Goal: Transaction & Acquisition: Purchase product/service

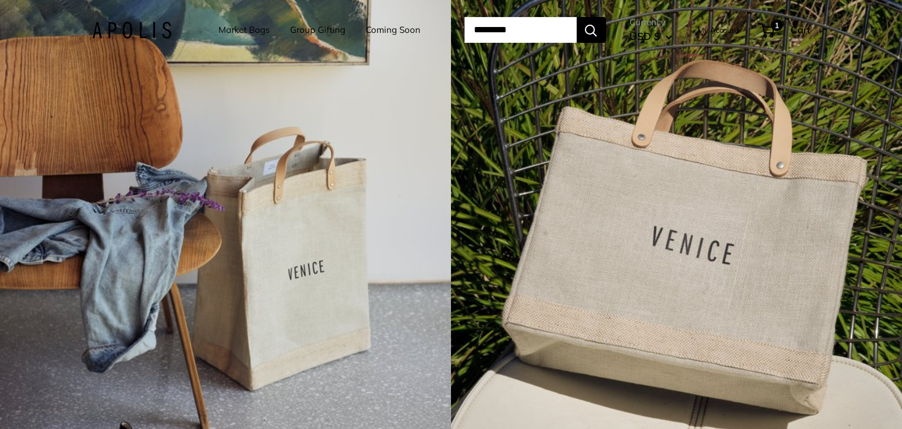
click at [496, 31] on input "Search..." at bounding box center [520, 30] width 112 height 26
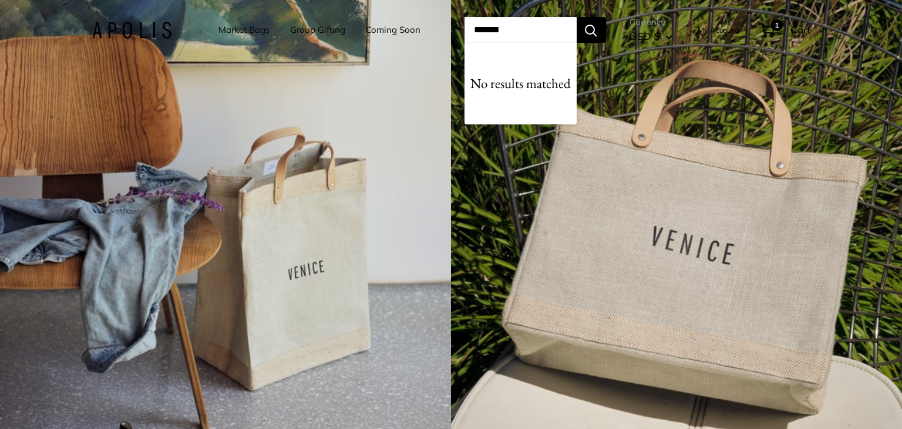
type input "*******"
click at [577, 17] on button "Search" at bounding box center [591, 30] width 29 height 26
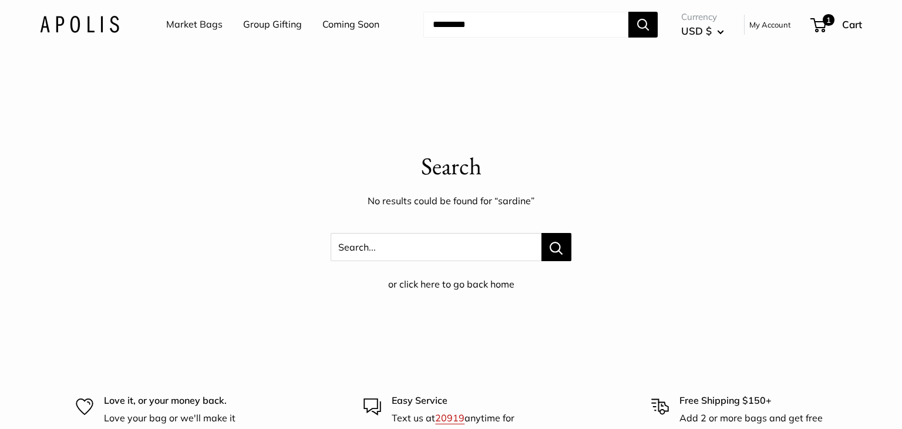
click at [185, 19] on link "Market Bags" at bounding box center [194, 25] width 56 height 18
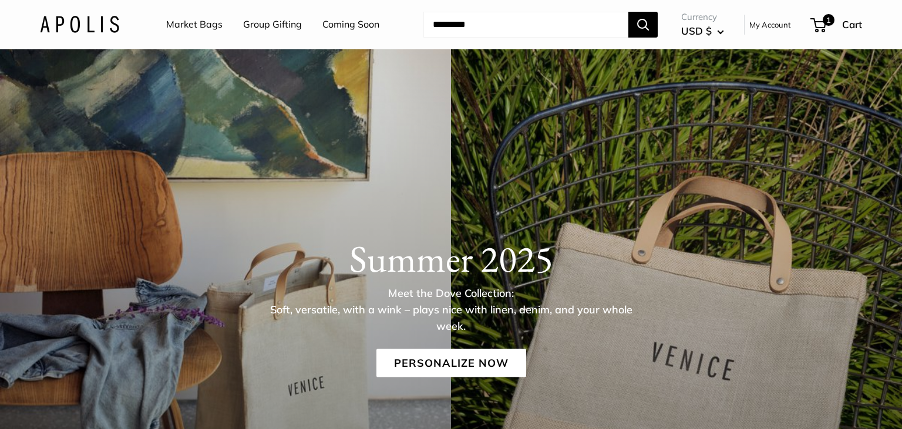
scroll to position [310, 0]
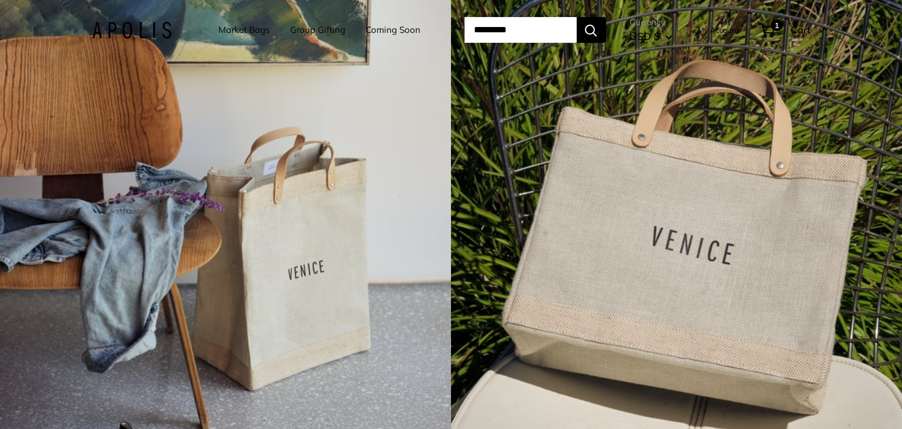
click at [235, 33] on link "Market Bags" at bounding box center [243, 30] width 51 height 16
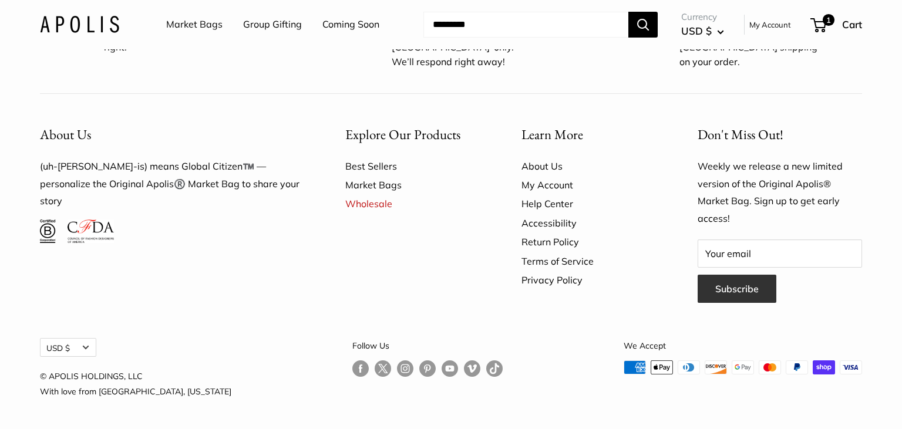
scroll to position [3509, 0]
click at [383, 187] on link "Market Bags" at bounding box center [412, 185] width 135 height 19
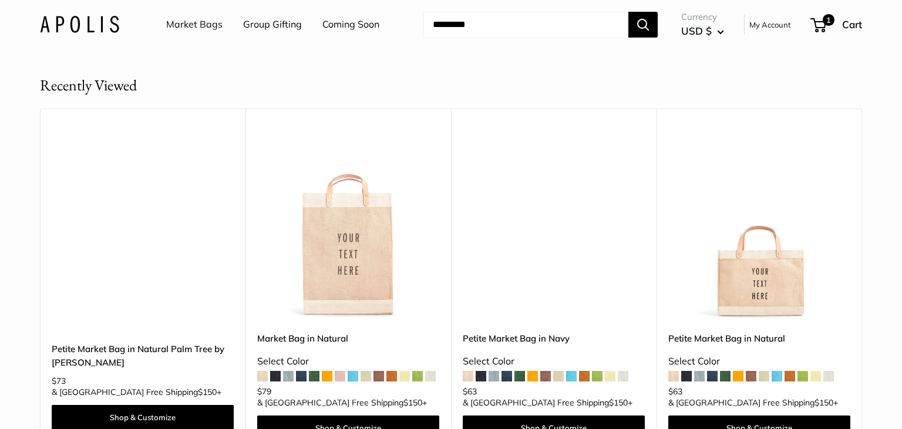
scroll to position [6883, 0]
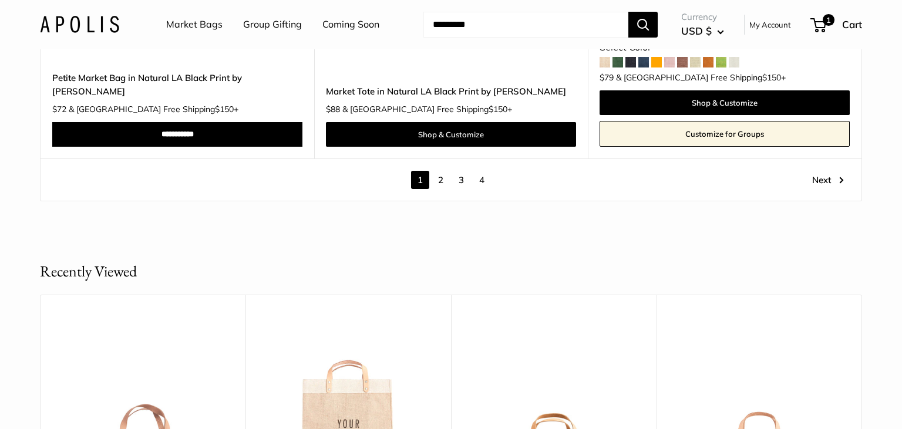
click at [842, 171] on link "Next" at bounding box center [828, 180] width 32 height 18
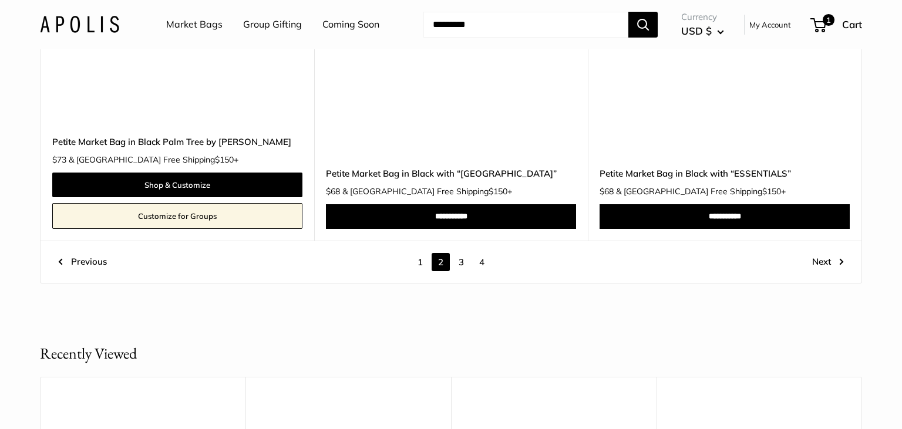
scroll to position [6525, 0]
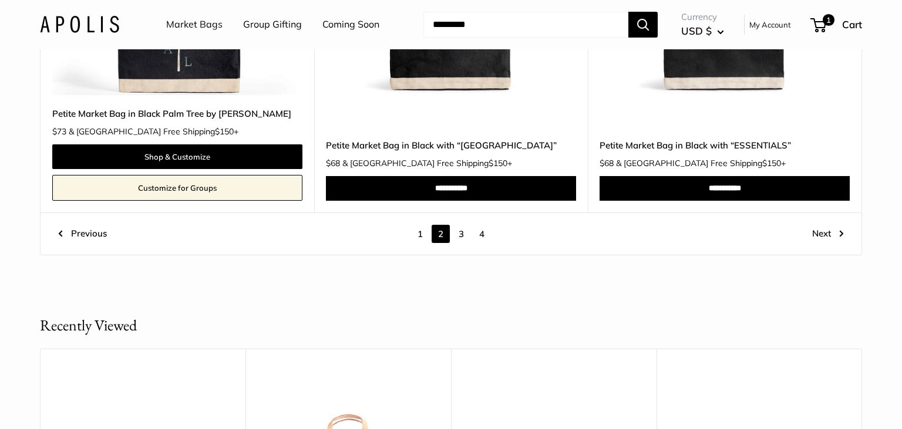
click at [832, 239] on link "Next" at bounding box center [828, 234] width 32 height 18
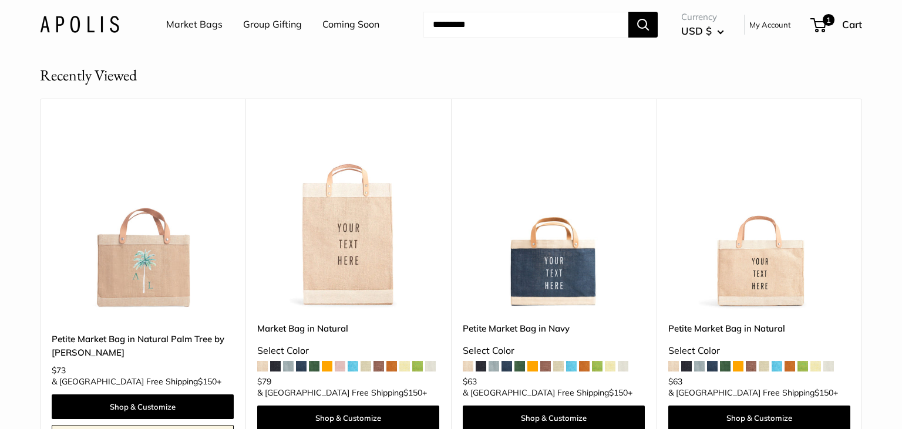
scroll to position [6587, 0]
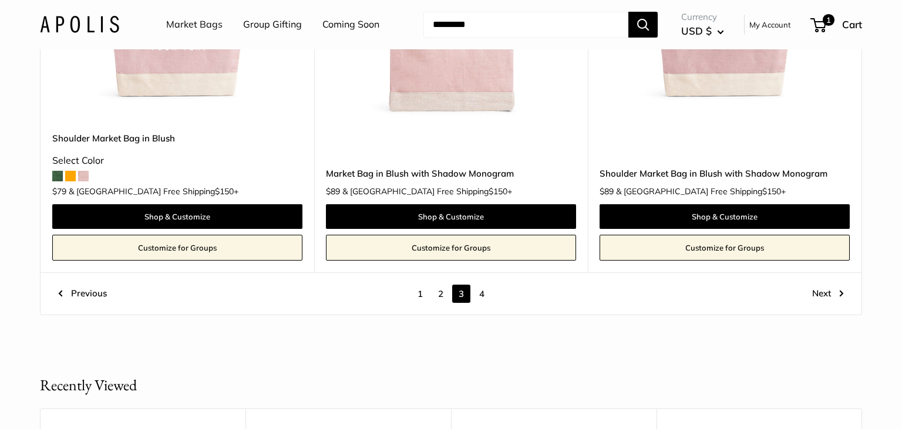
click at [829, 285] on link "Next" at bounding box center [828, 294] width 32 height 18
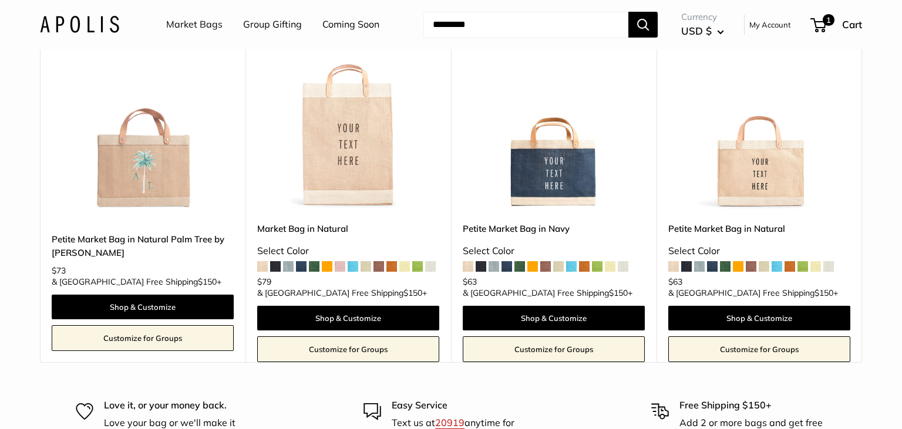
scroll to position [2495, 0]
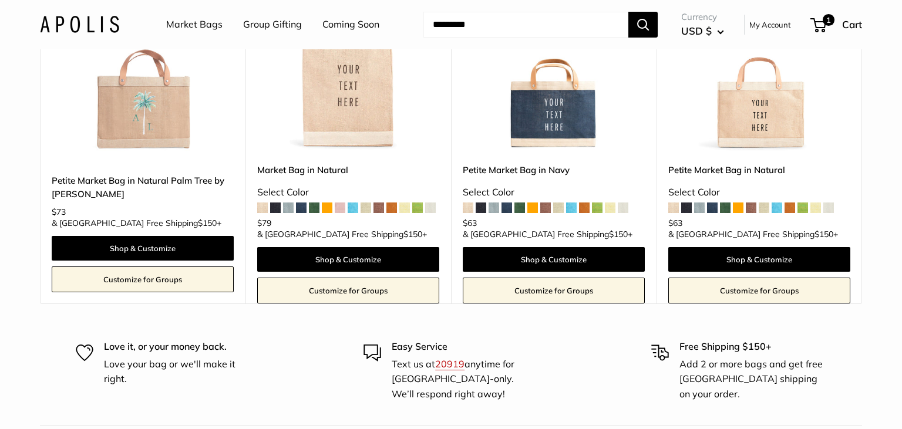
click at [786, 22] on link "My Account" at bounding box center [770, 25] width 42 height 14
click at [0, 0] on img at bounding box center [0, 0] width 0 height 0
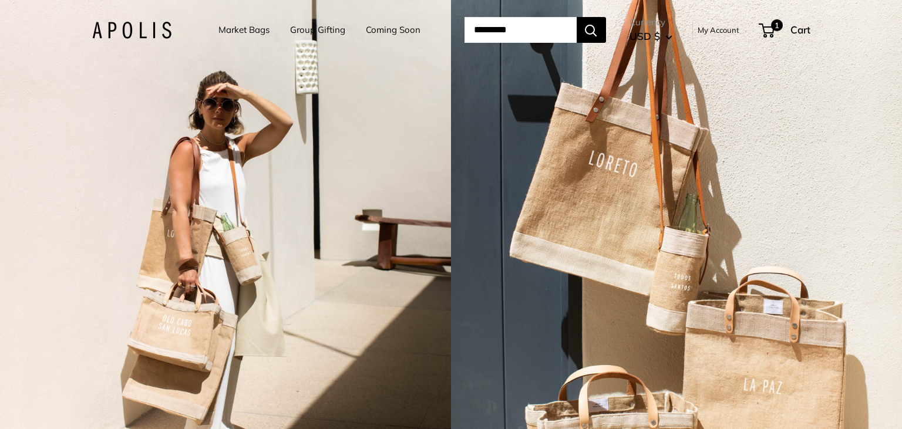
click at [634, 200] on div "2 / 7" at bounding box center [676, 214] width 451 height 429
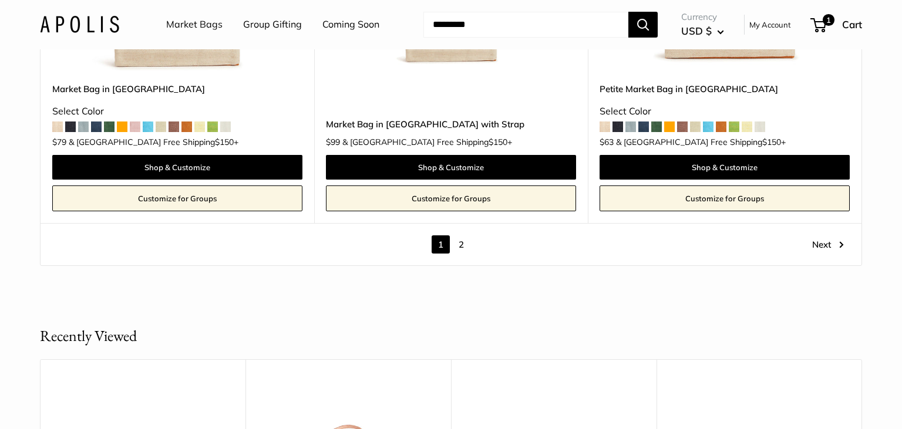
scroll to position [7007, 0]
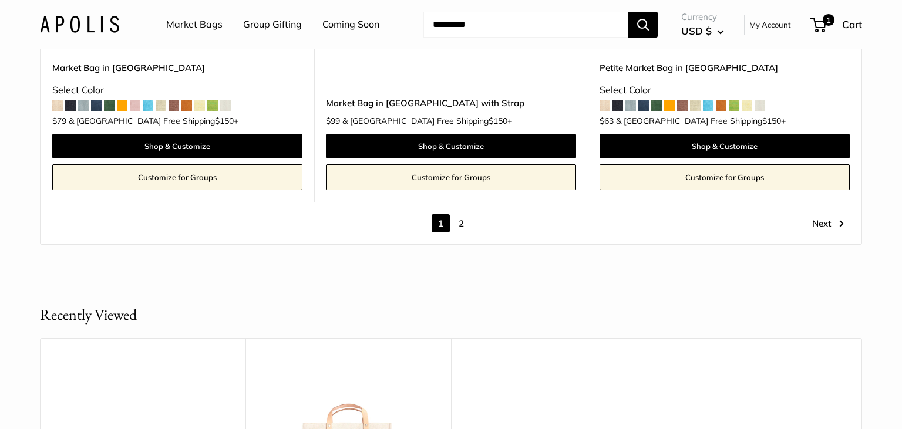
click at [833, 214] on link "Next" at bounding box center [828, 223] width 32 height 18
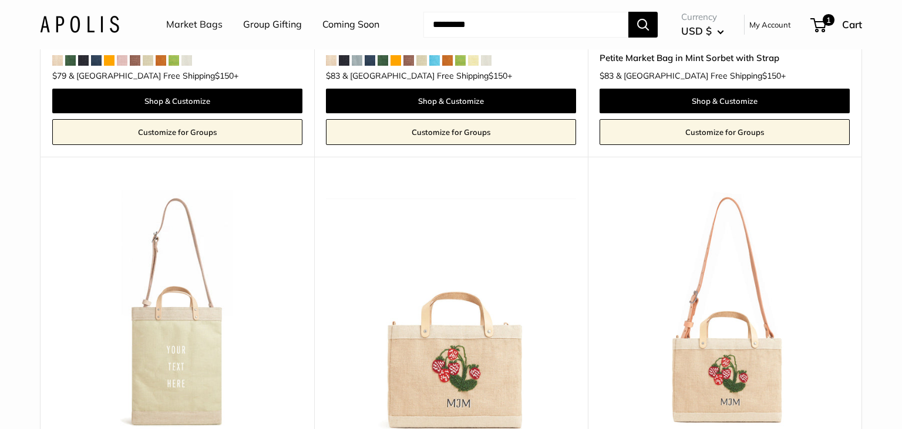
scroll to position [1130, 0]
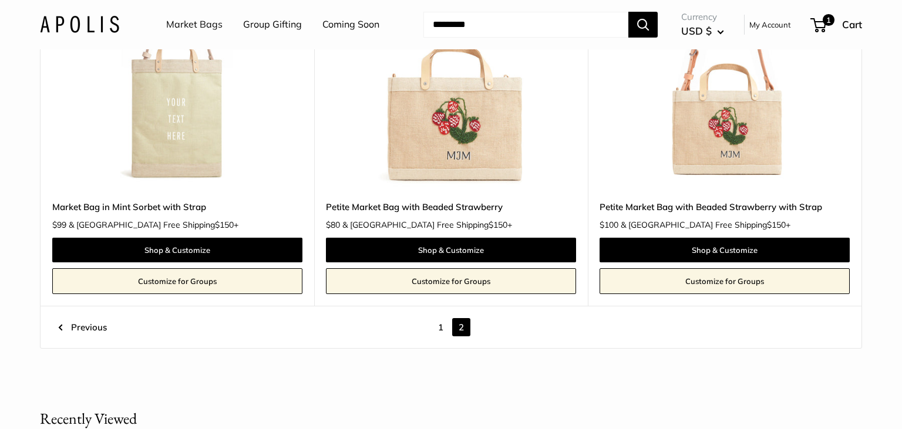
click at [474, 207] on link "Petite Market Bag with Beaded Strawberry" at bounding box center [451, 207] width 250 height 14
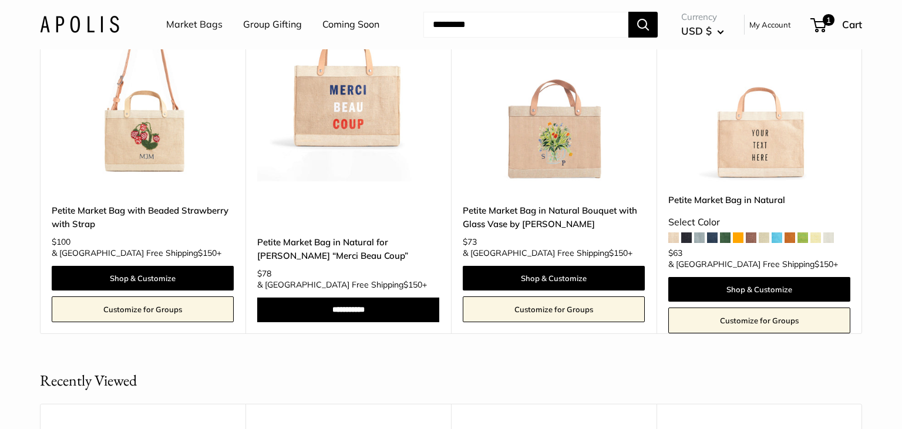
scroll to position [2542, 0]
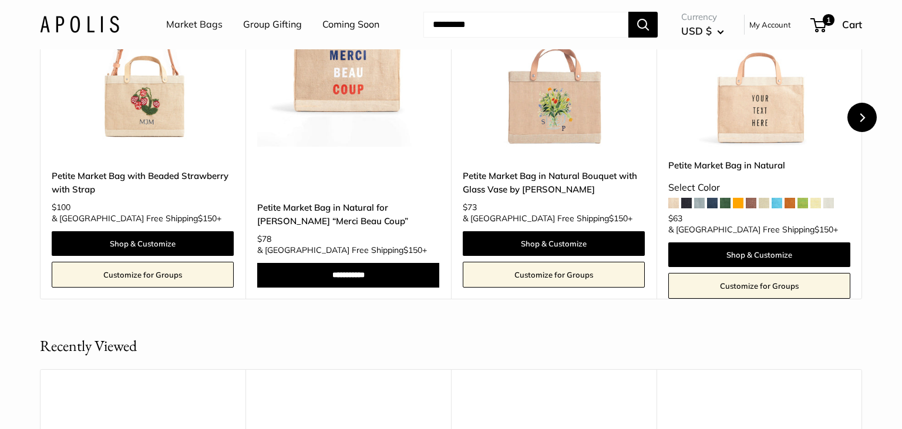
click at [856, 132] on button "Next" at bounding box center [861, 117] width 29 height 29
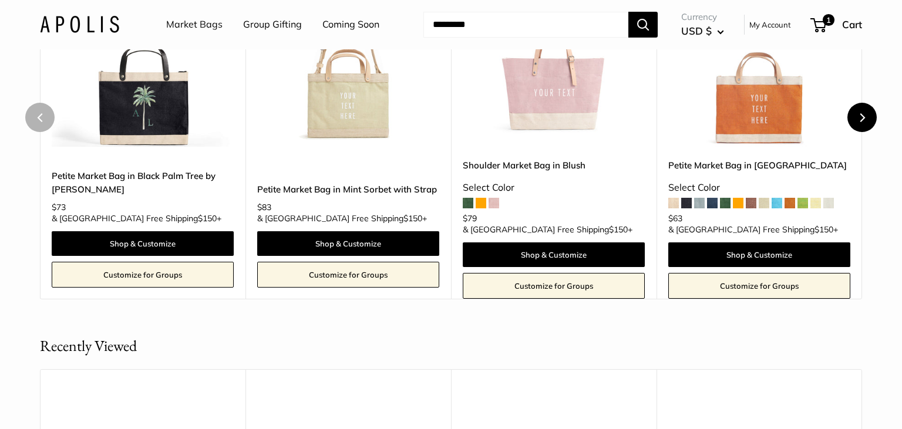
click at [856, 132] on button "Next" at bounding box center [861, 117] width 29 height 29
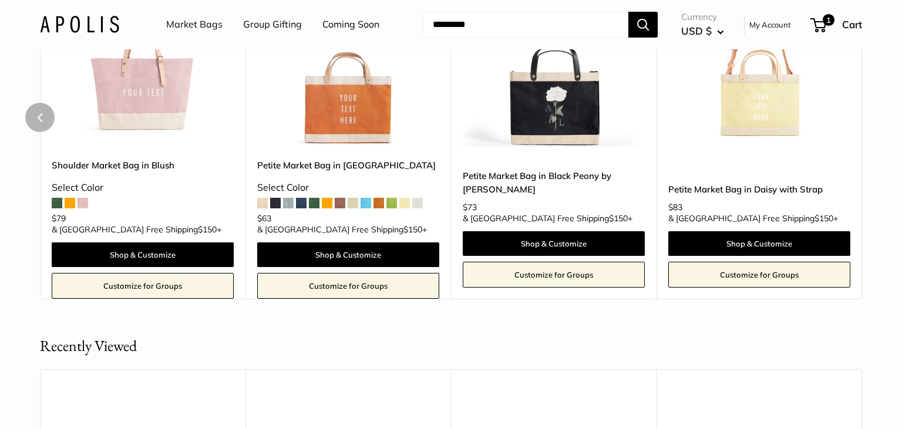
click at [856, 153] on div "Upgrade: Next Day Fulfillment Customizable Text Detachable Strap Sturdy & Spill…" at bounding box center [760, 117] width 206 height 364
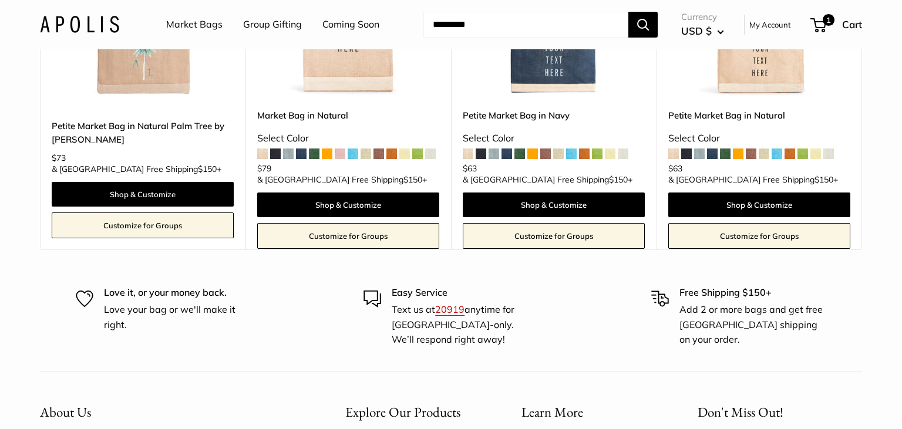
scroll to position [3027, 0]
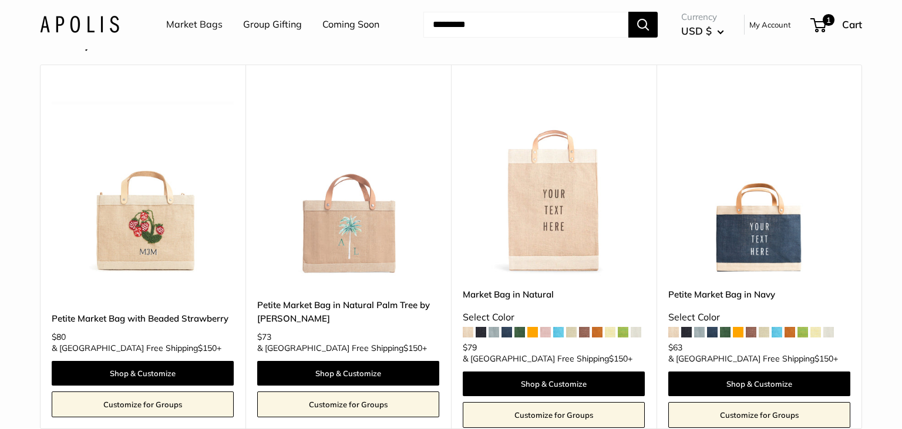
scroll to position [5271, 0]
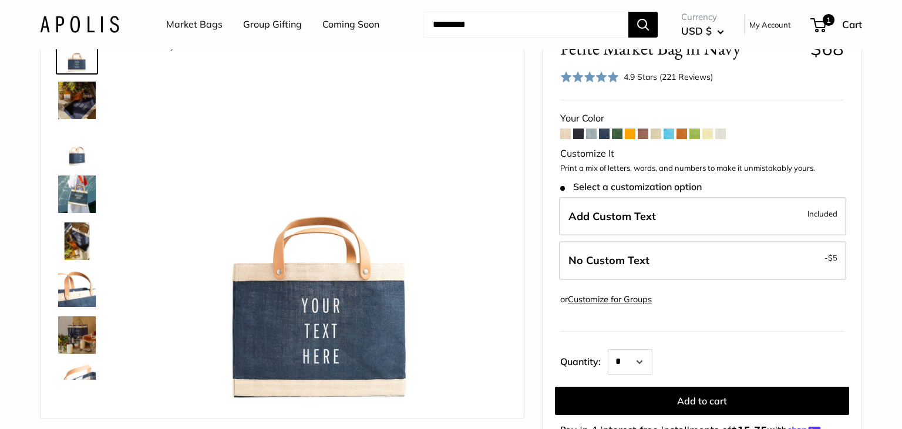
scroll to position [186, 0]
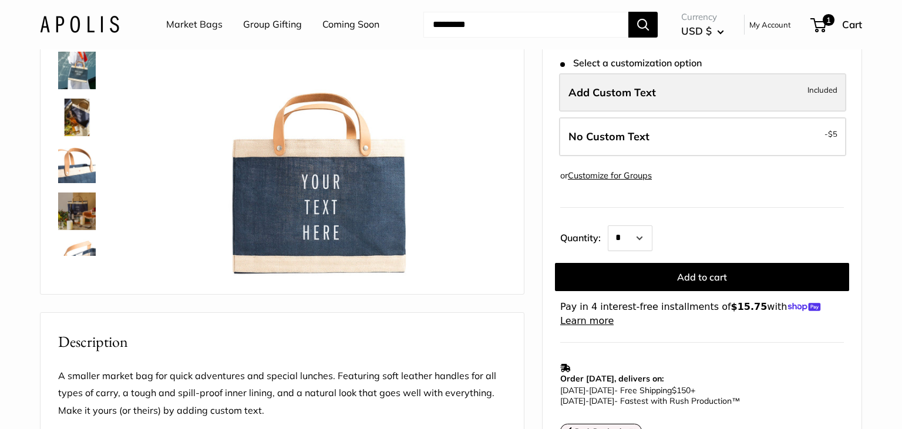
click at [645, 97] on span "Add Custom Text" at bounding box center [611, 93] width 87 height 14
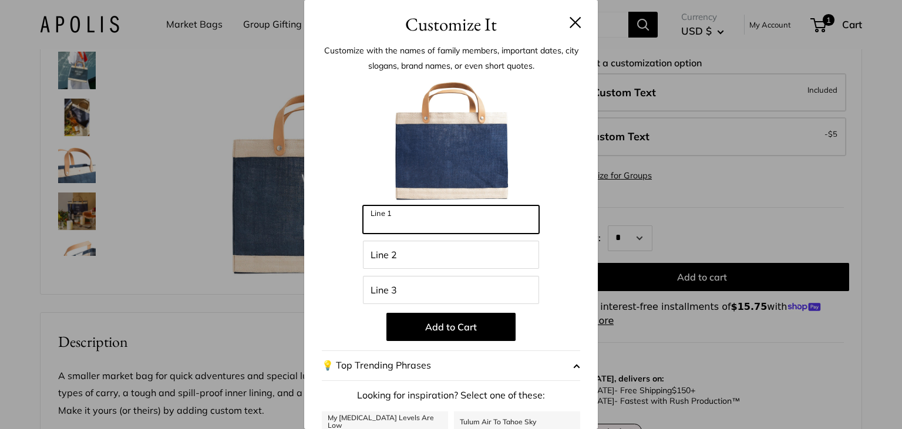
click at [453, 227] on input "Line 1" at bounding box center [451, 220] width 176 height 28
type input "*********"
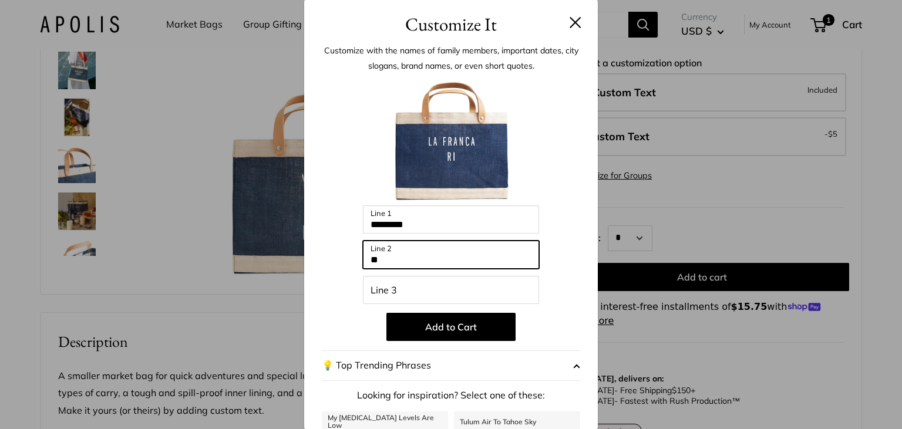
type input "*"
type input "********"
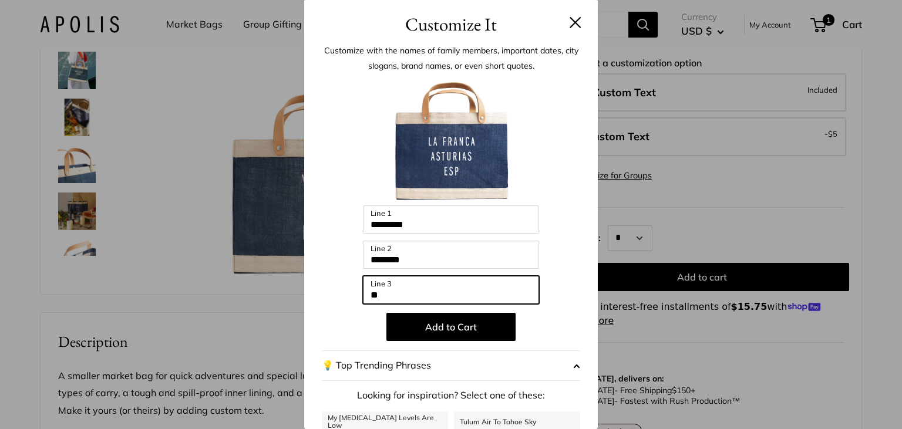
type input "*"
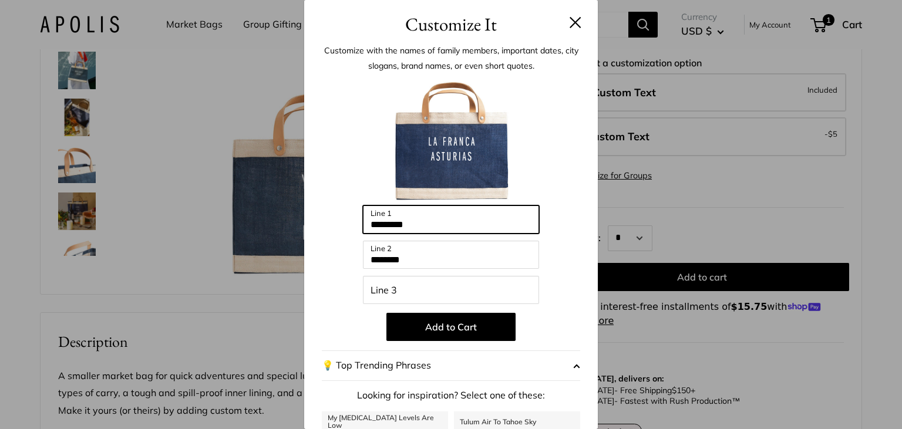
click at [455, 228] on input "*********" at bounding box center [451, 220] width 176 height 28
type input "*"
type input "***"
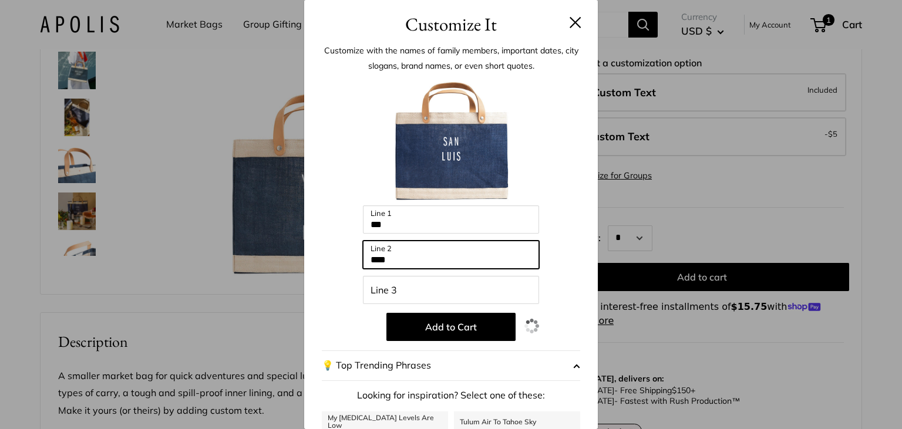
type input "****"
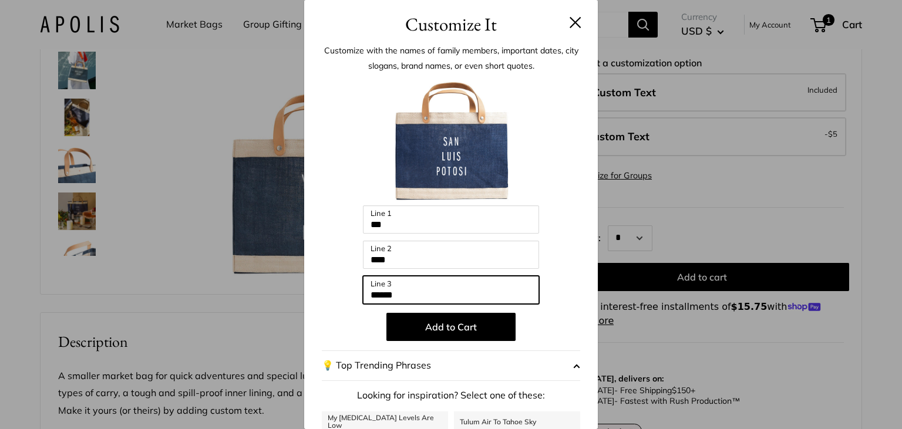
type input "******"
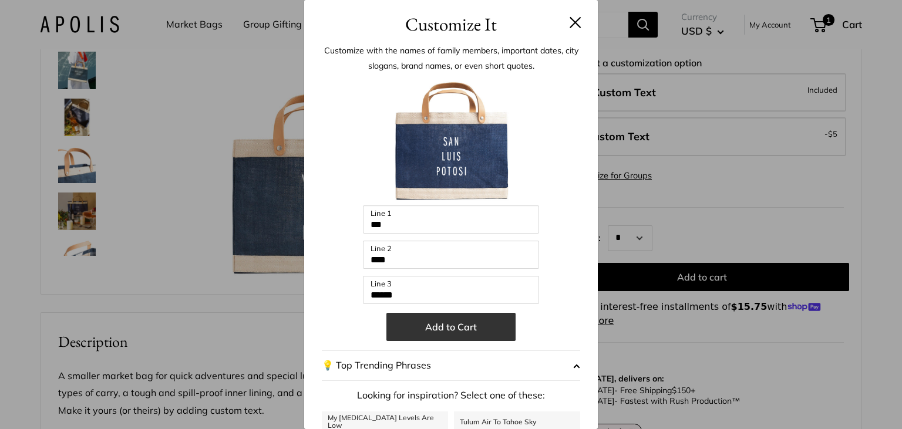
click at [464, 329] on button "Add to Cart" at bounding box center [450, 327] width 129 height 28
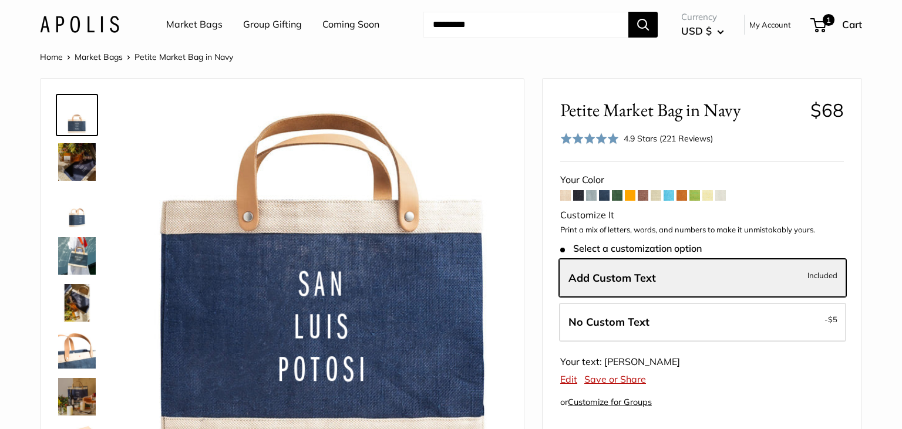
scroll to position [0, 0]
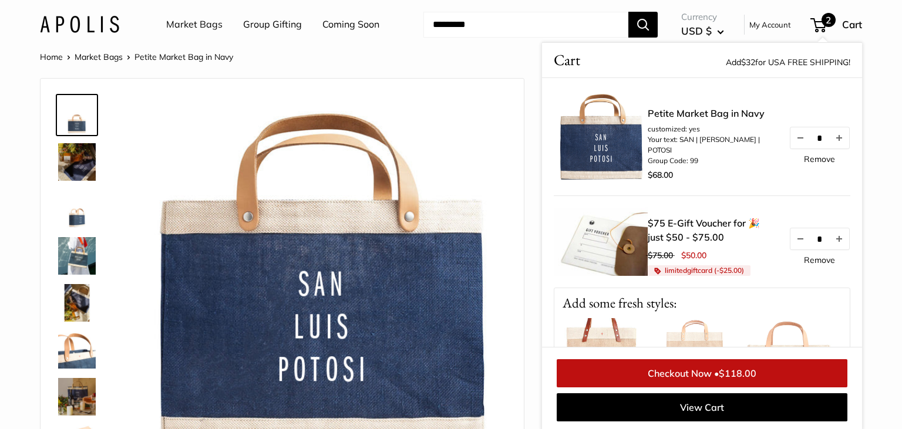
click at [826, 23] on span "2" at bounding box center [829, 20] width 14 height 14
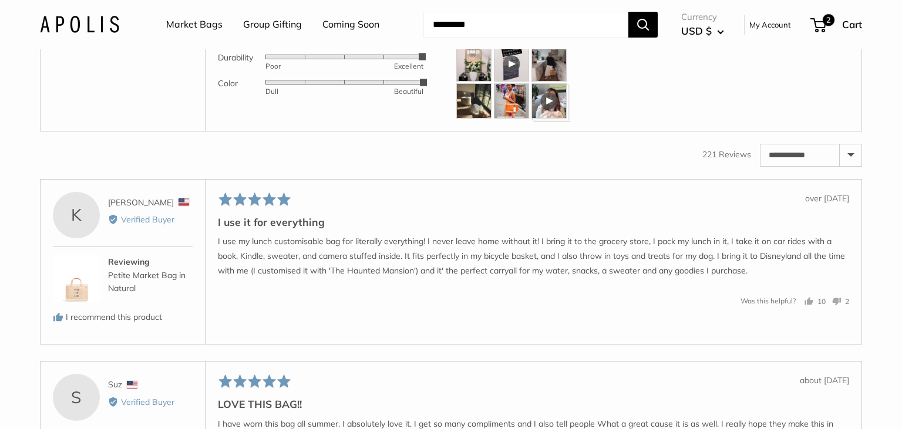
scroll to position [1922, 0]
